Goal: Task Accomplishment & Management: Complete application form

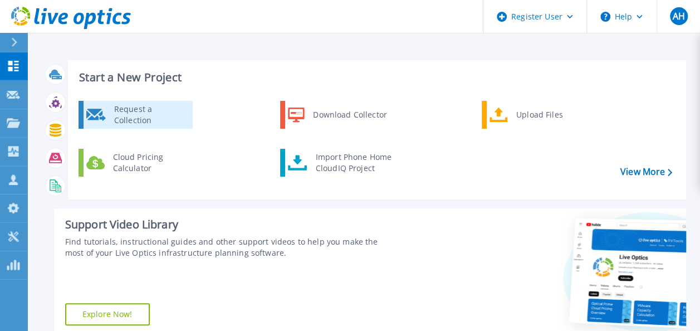
click at [128, 115] on div "Request a Collection" at bounding box center [149, 115] width 81 height 22
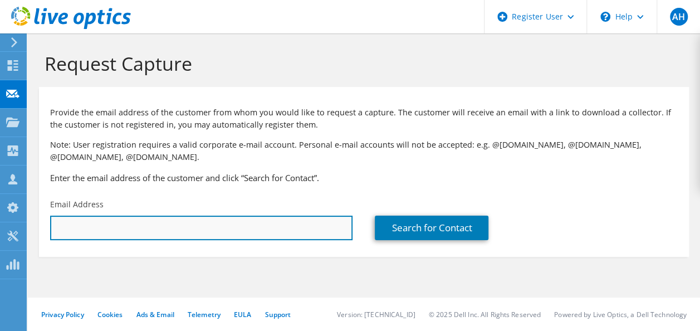
click at [129, 229] on input "text" at bounding box center [201, 227] width 302 height 24
paste input "[EMAIL_ADDRESS][PERSON_NAME][DOMAIN_NAME]"
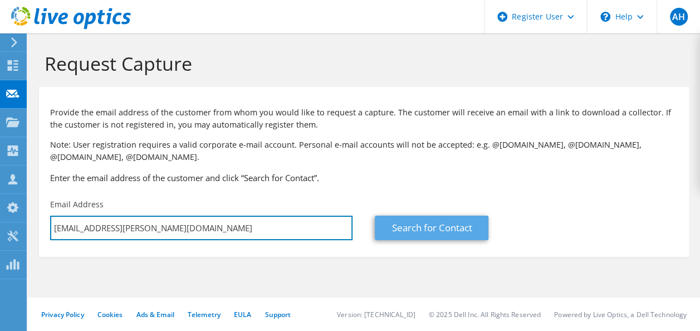
type input "[EMAIL_ADDRESS][PERSON_NAME][DOMAIN_NAME]"
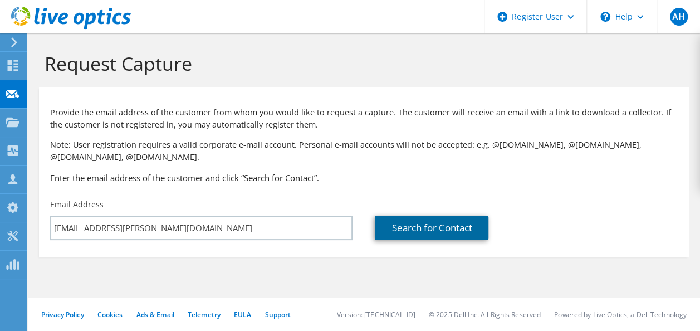
click at [433, 229] on link "Search for Contact" at bounding box center [432, 227] width 114 height 24
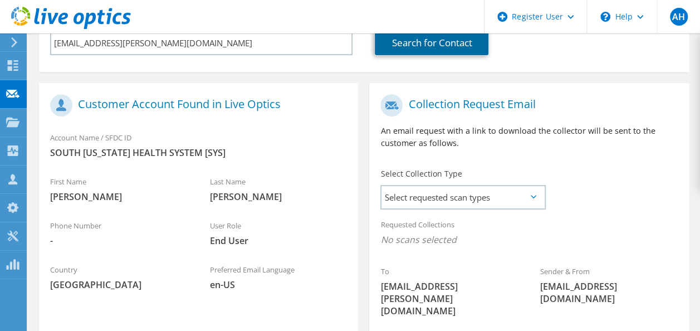
scroll to position [223, 0]
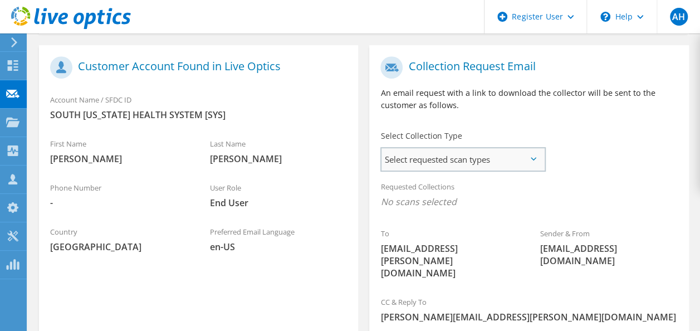
click at [411, 154] on span "Select requested scan types" at bounding box center [462, 159] width 163 height 22
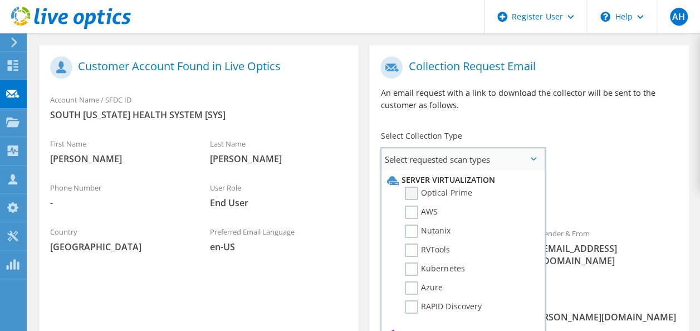
click at [409, 192] on label "Optical Prime" at bounding box center [438, 193] width 67 height 13
click at [0, 0] on input "Optical Prime" at bounding box center [0, 0] width 0 height 0
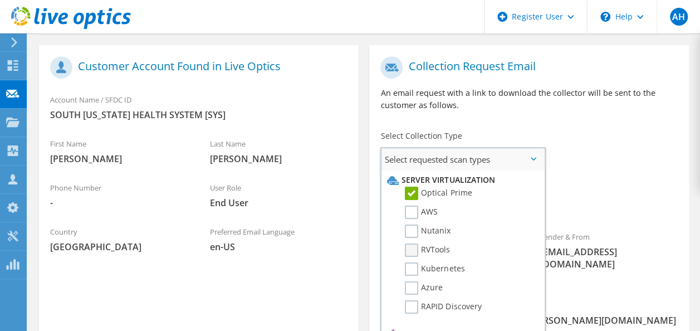
click at [414, 247] on label "RVTools" at bounding box center [427, 249] width 45 height 13
click at [0, 0] on input "RVTools" at bounding box center [0, 0] width 0 height 0
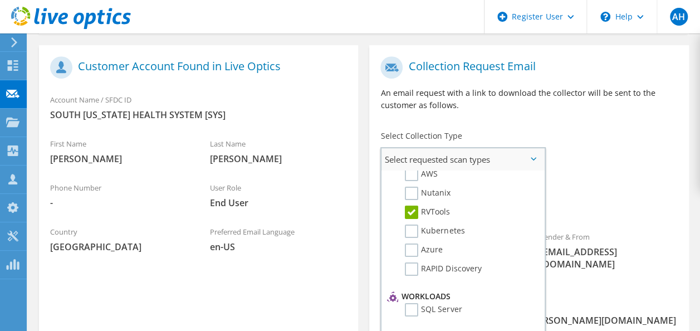
scroll to position [56, 0]
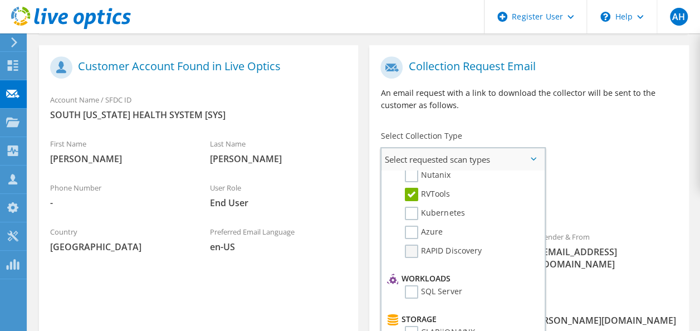
click at [413, 249] on label "RAPID Discovery" at bounding box center [443, 250] width 76 height 13
click at [0, 0] on input "RAPID Discovery" at bounding box center [0, 0] width 0 height 0
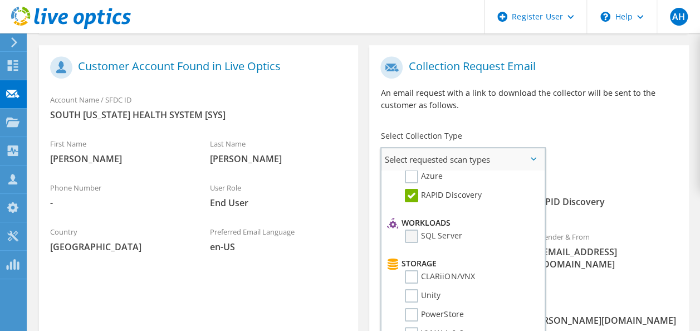
click at [415, 237] on label "SQL Server" at bounding box center [433, 235] width 57 height 13
click at [0, 0] on input "SQL Server" at bounding box center [0, 0] width 0 height 0
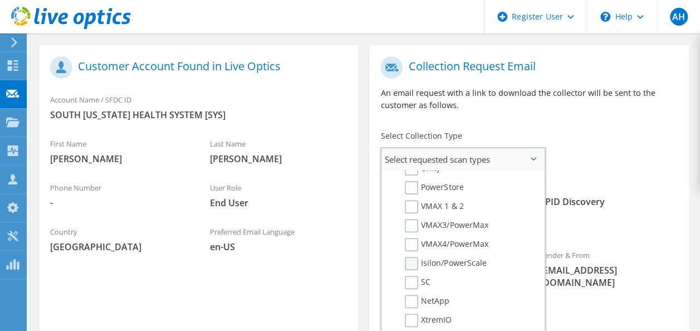
scroll to position [223, 0]
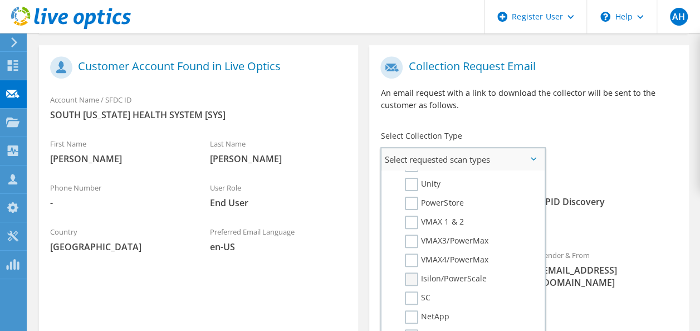
click at [413, 278] on label "Isilon/PowerScale" at bounding box center [445, 278] width 81 height 13
click at [0, 0] on input "Isilon/PowerScale" at bounding box center [0, 0] width 0 height 0
click at [407, 209] on label "PowerStore" at bounding box center [434, 203] width 58 height 13
click at [0, 0] on input "PowerStore" at bounding box center [0, 0] width 0 height 0
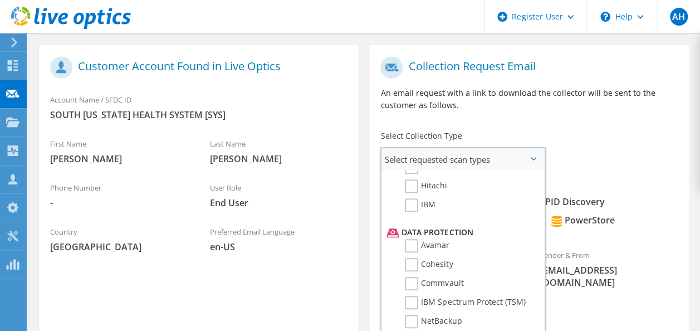
scroll to position [445, 0]
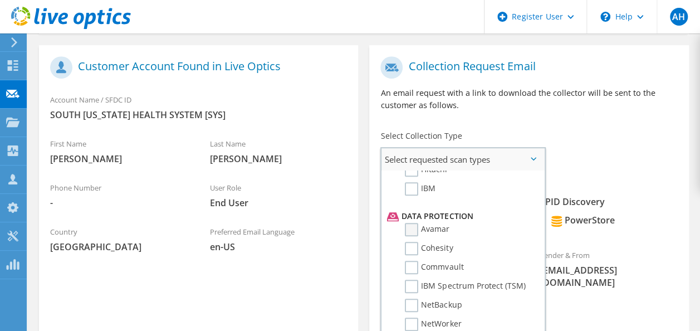
click at [415, 232] on label "Avamar" at bounding box center [427, 229] width 45 height 13
click at [0, 0] on input "Avamar" at bounding box center [0, 0] width 0 height 0
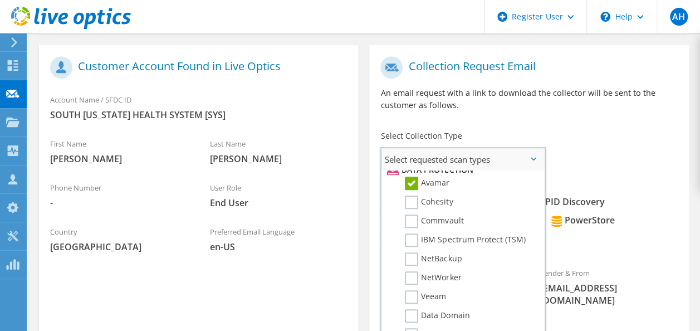
scroll to position [334, 0]
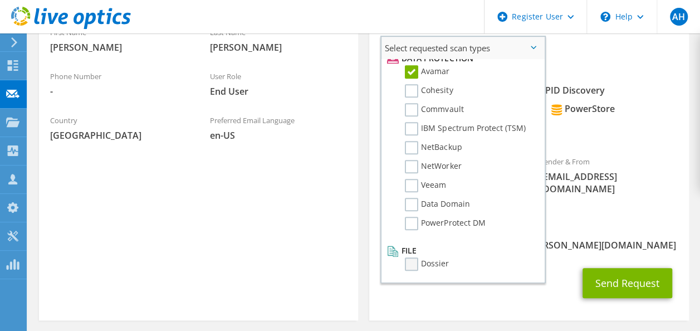
click at [414, 262] on label "Dossier" at bounding box center [427, 263] width 44 height 13
click at [0, 0] on input "Dossier" at bounding box center [0, 0] width 0 height 0
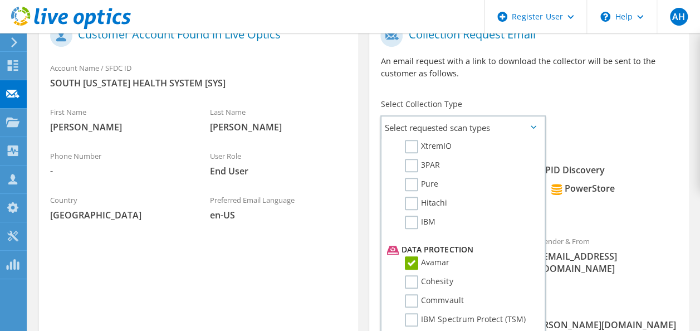
scroll to position [356, 0]
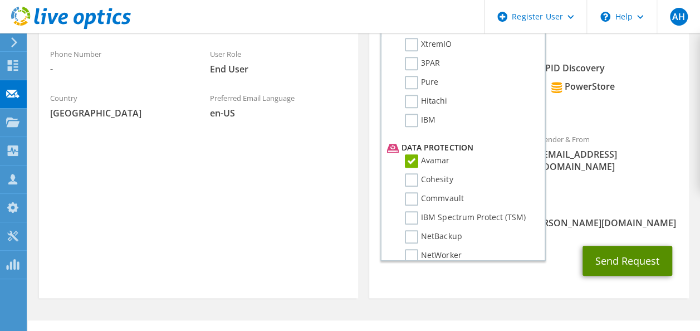
click at [629, 246] on button "Send Request" at bounding box center [627, 261] width 90 height 30
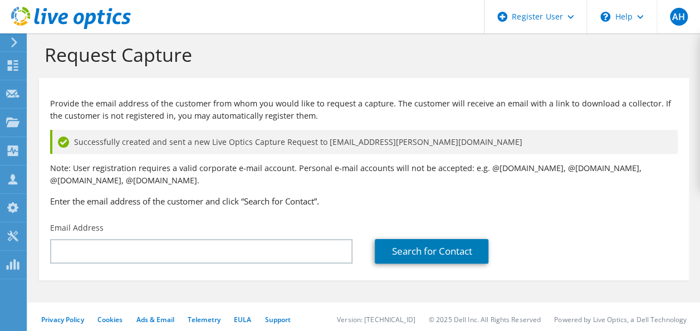
scroll to position [14, 0]
